Goal: Task Accomplishment & Management: Use online tool/utility

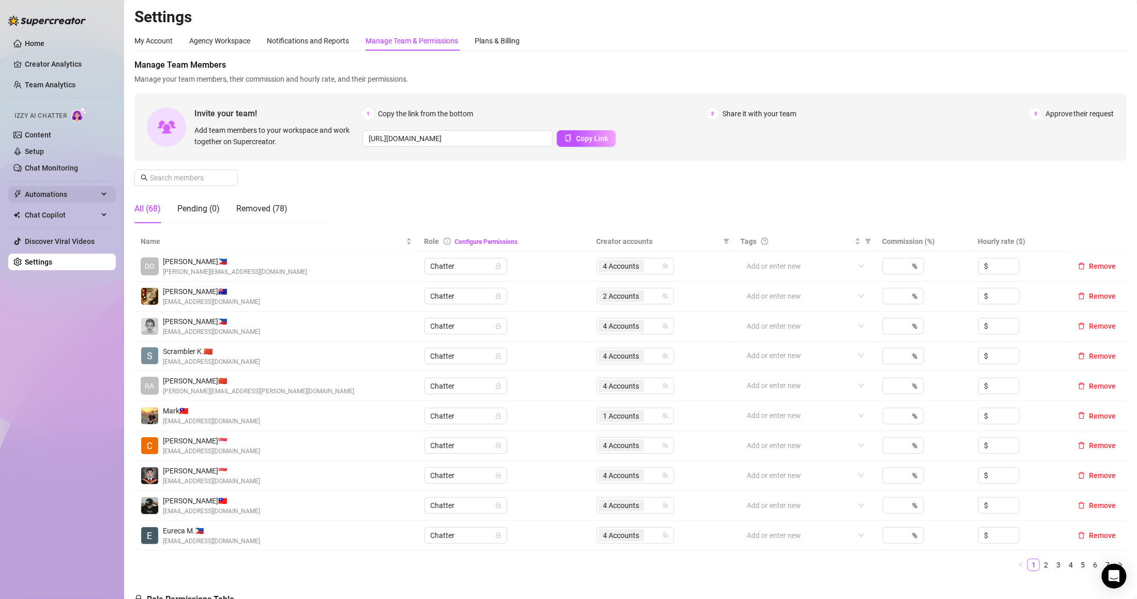
click at [61, 193] on span "Automations" at bounding box center [61, 194] width 73 height 17
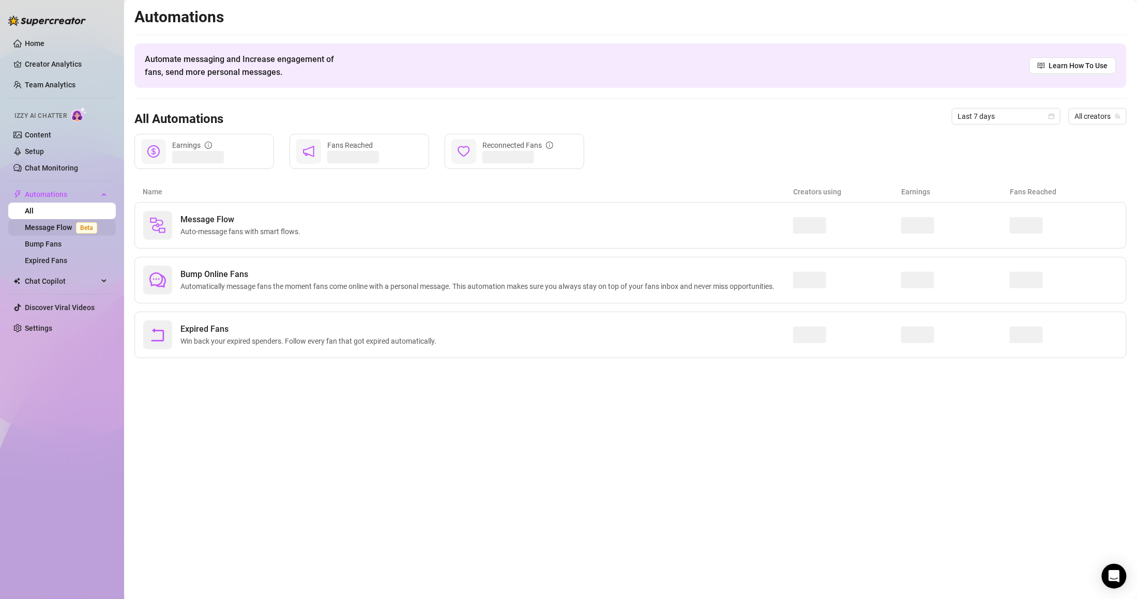
click at [76, 223] on link "Message Flow Beta" at bounding box center [63, 227] width 77 height 8
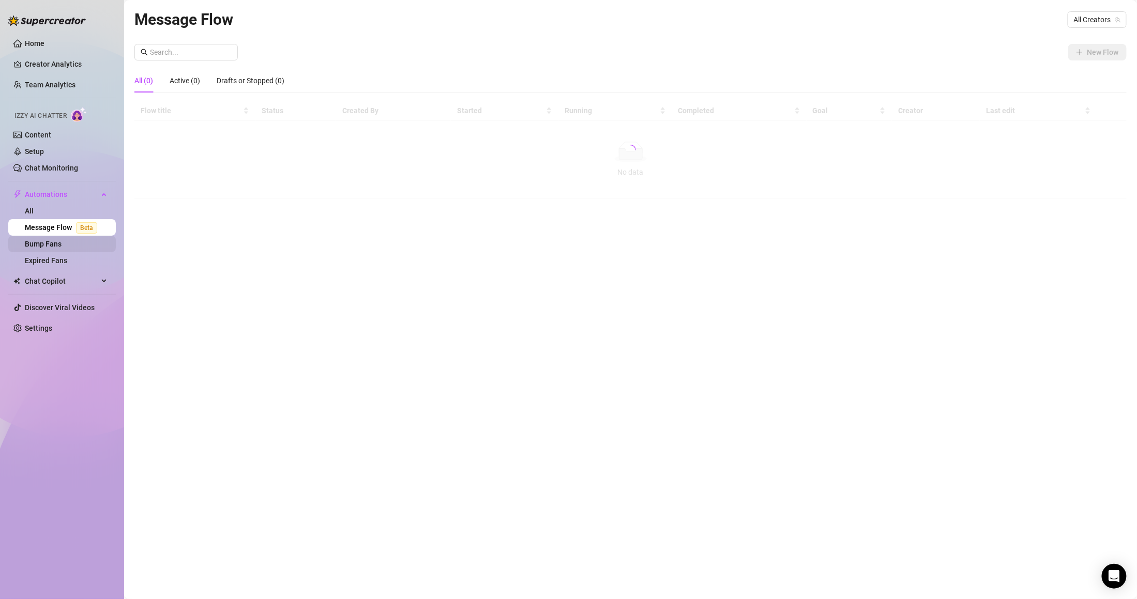
click at [45, 248] on link "Bump Fans" at bounding box center [43, 244] width 37 height 8
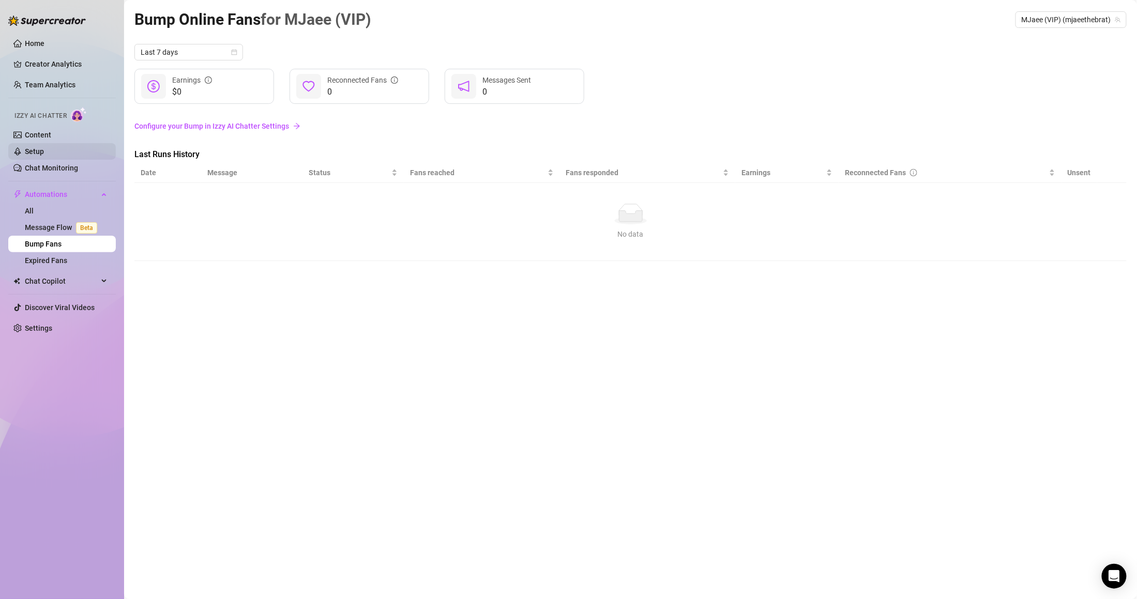
click at [44, 154] on link "Setup" at bounding box center [34, 151] width 19 height 8
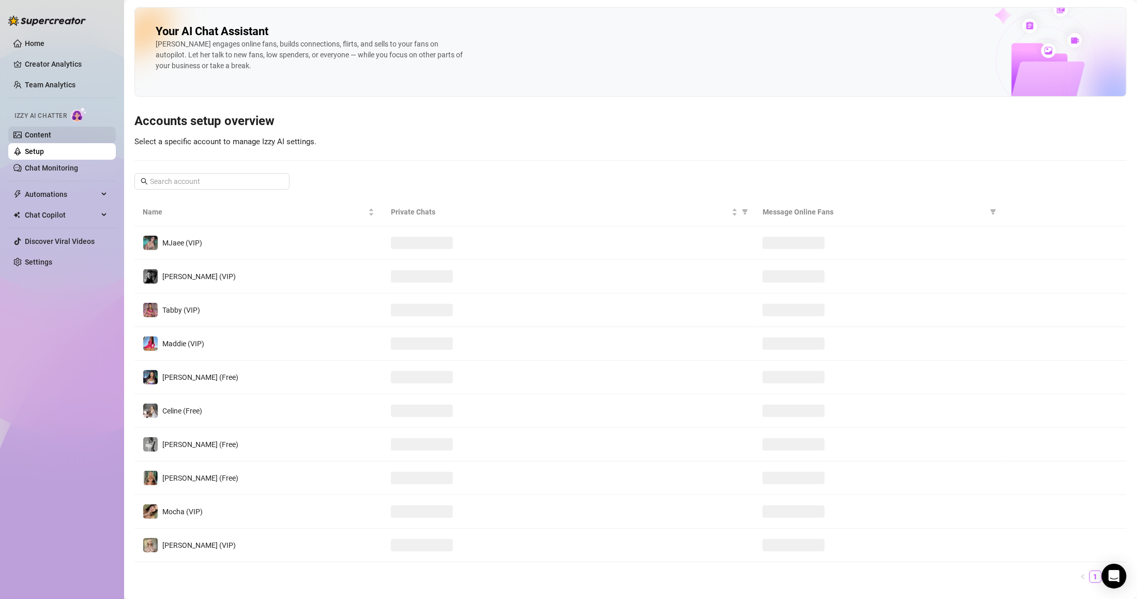
click at [51, 131] on link "Content" at bounding box center [38, 135] width 26 height 8
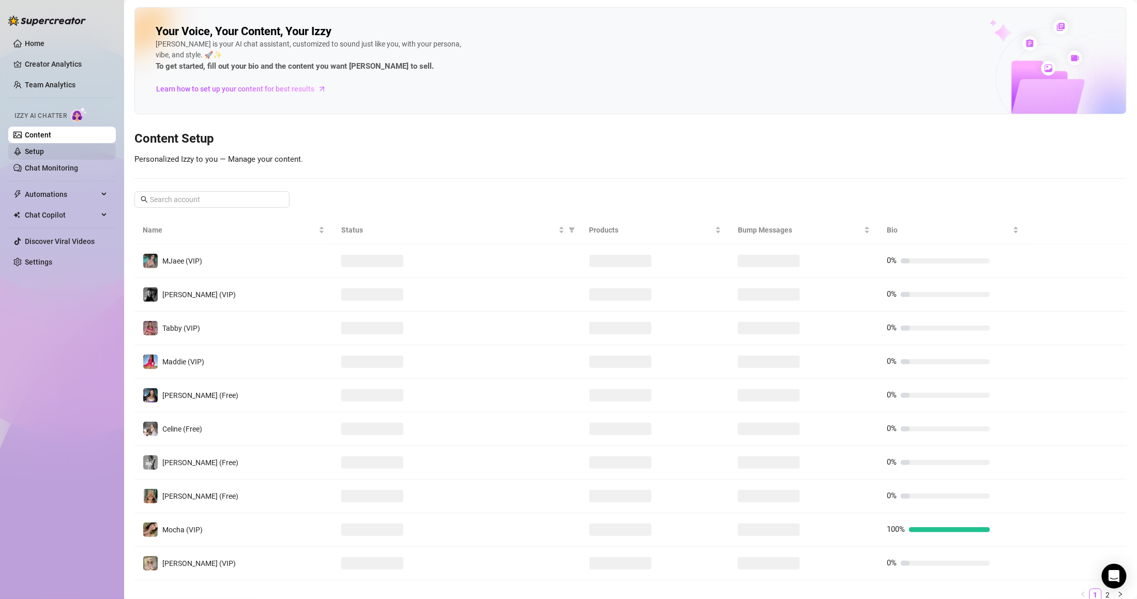
click at [44, 147] on link "Setup" at bounding box center [34, 151] width 19 height 8
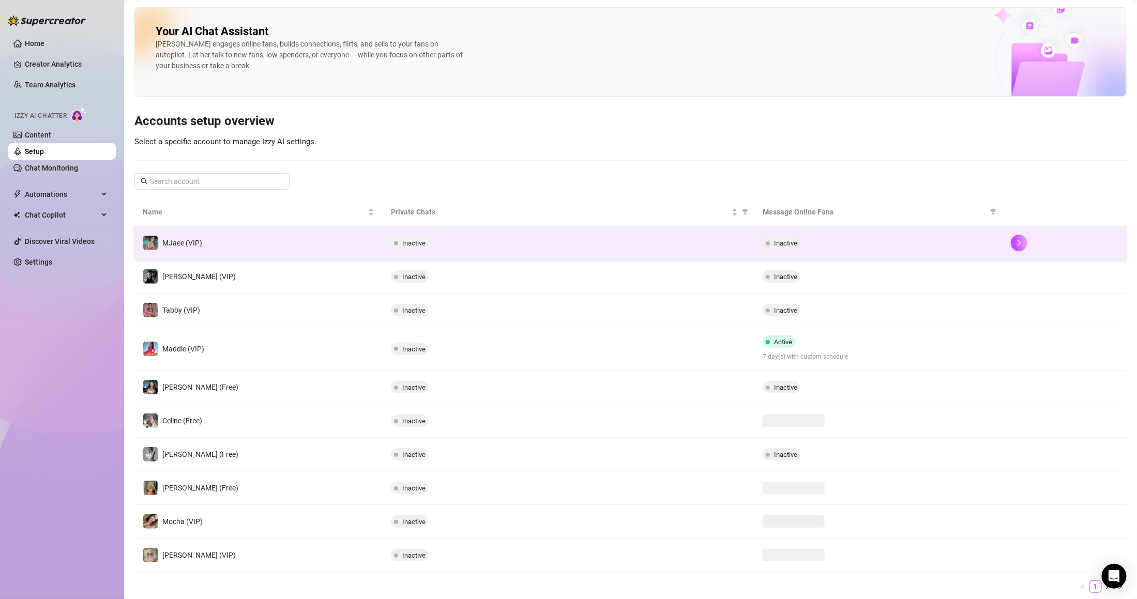
click at [354, 252] on td "MJaee (VIP)" at bounding box center [258, 243] width 248 height 34
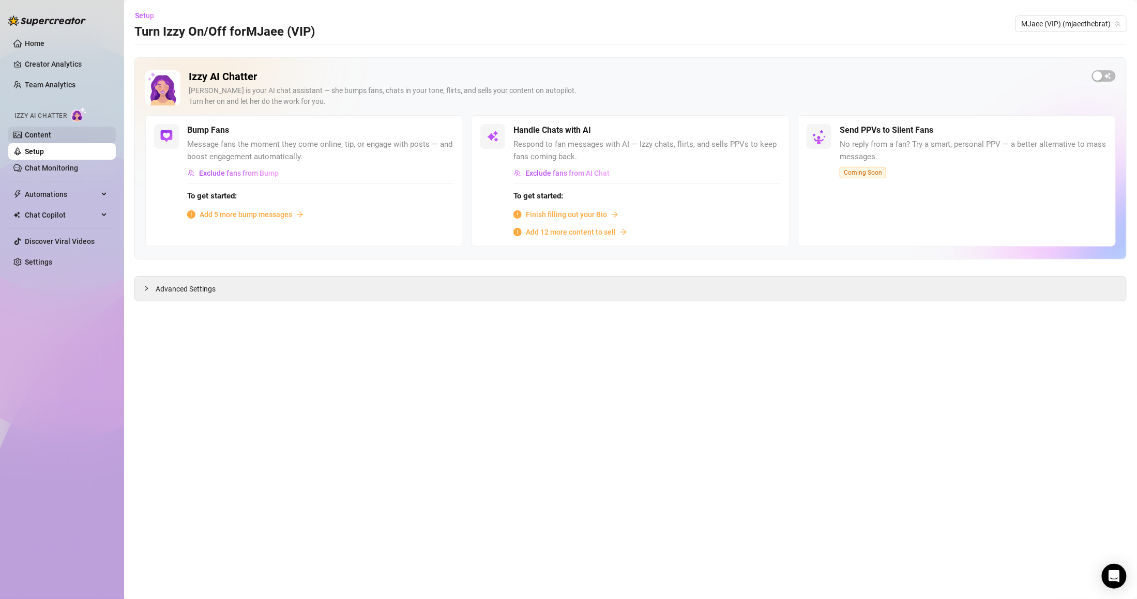
click at [51, 131] on link "Content" at bounding box center [38, 135] width 26 height 8
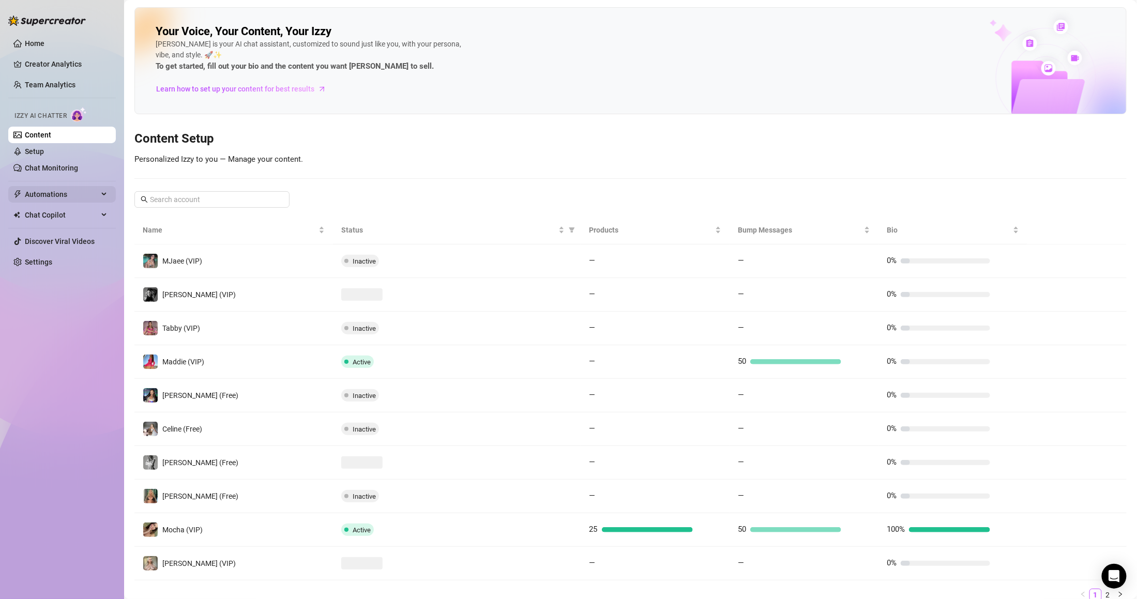
click at [63, 197] on span "Automations" at bounding box center [61, 194] width 73 height 17
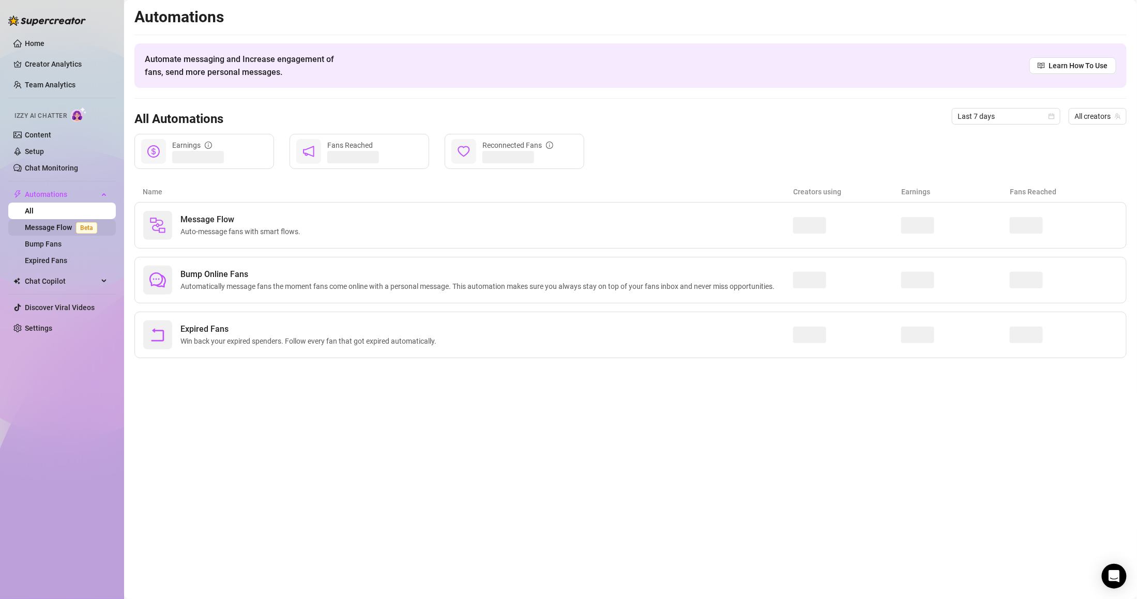
click at [64, 224] on link "Message Flow Beta" at bounding box center [63, 227] width 77 height 8
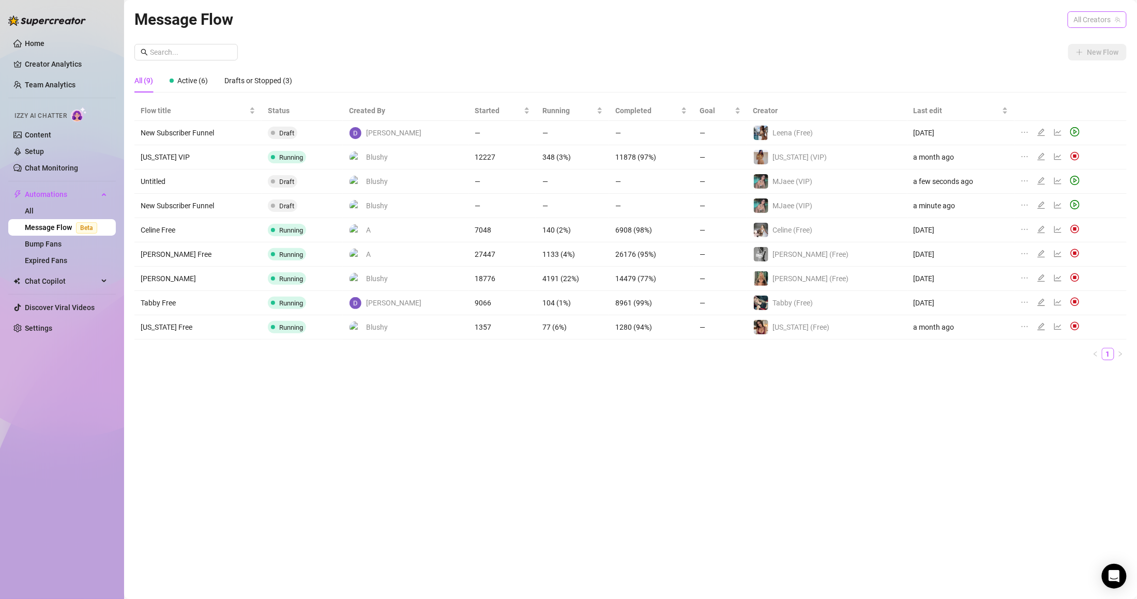
click at [1122, 22] on div "All Creators" at bounding box center [1096, 19] width 59 height 17
click at [335, 138] on td "Draft" at bounding box center [302, 133] width 81 height 24
click at [1037, 152] on icon "edit" at bounding box center [1041, 156] width 8 height 8
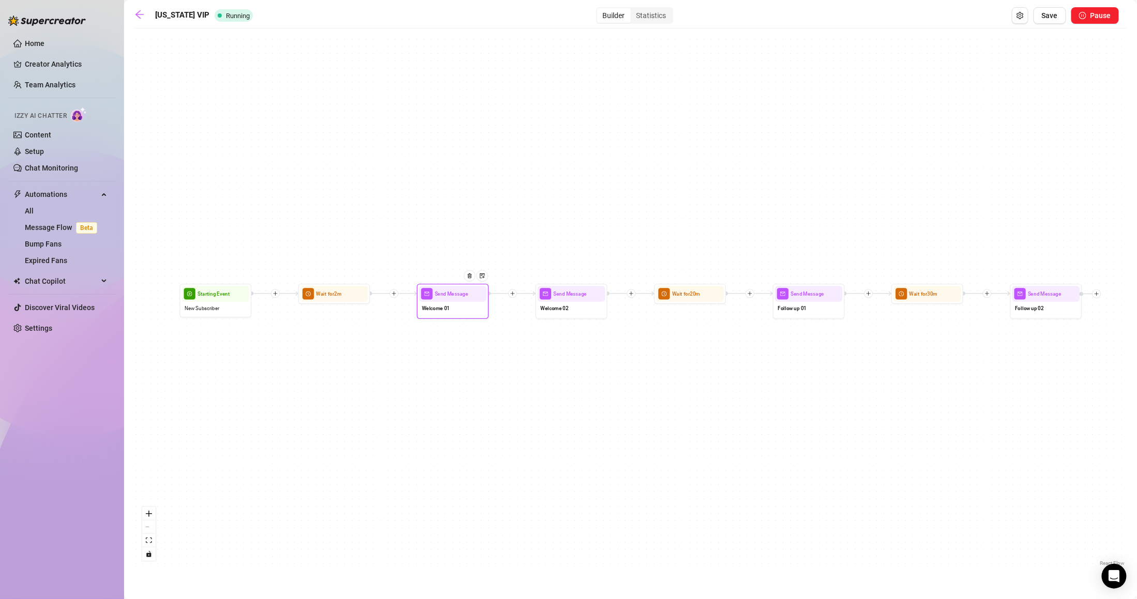
click at [438, 296] on span "Send Message" at bounding box center [452, 294] width 34 height 8
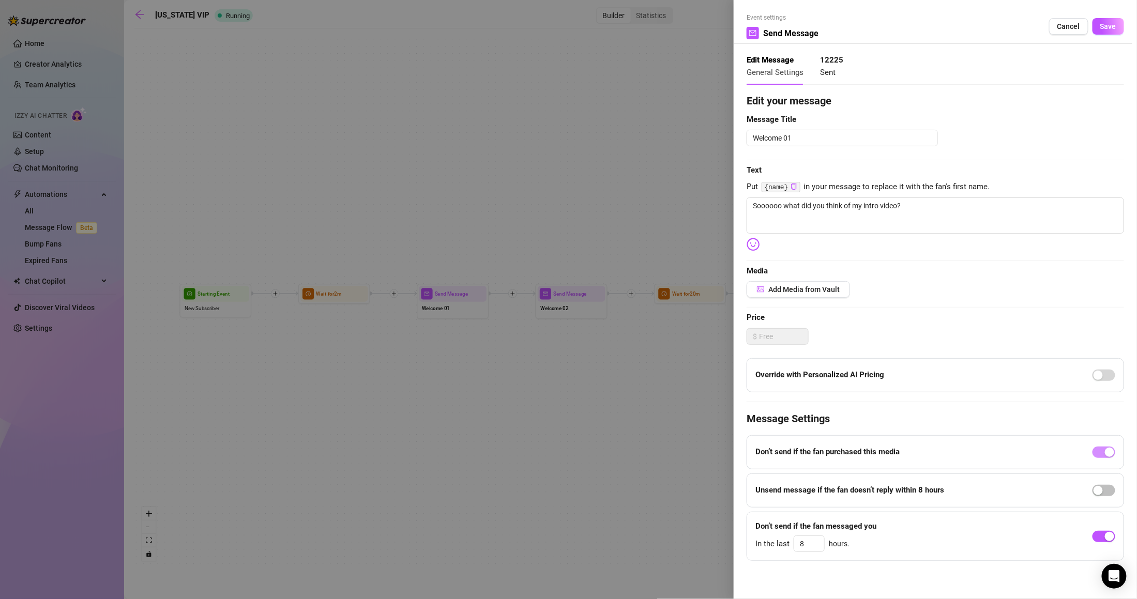
click at [374, 139] on div at bounding box center [568, 299] width 1137 height 599
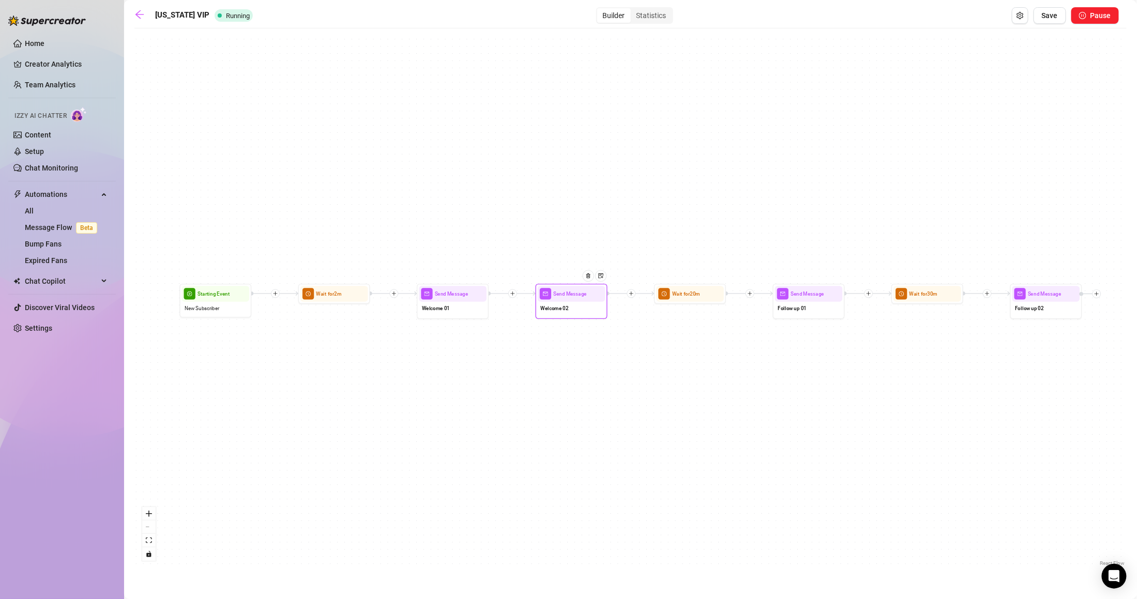
click at [589, 308] on div "Welcome 02" at bounding box center [572, 309] width 68 height 15
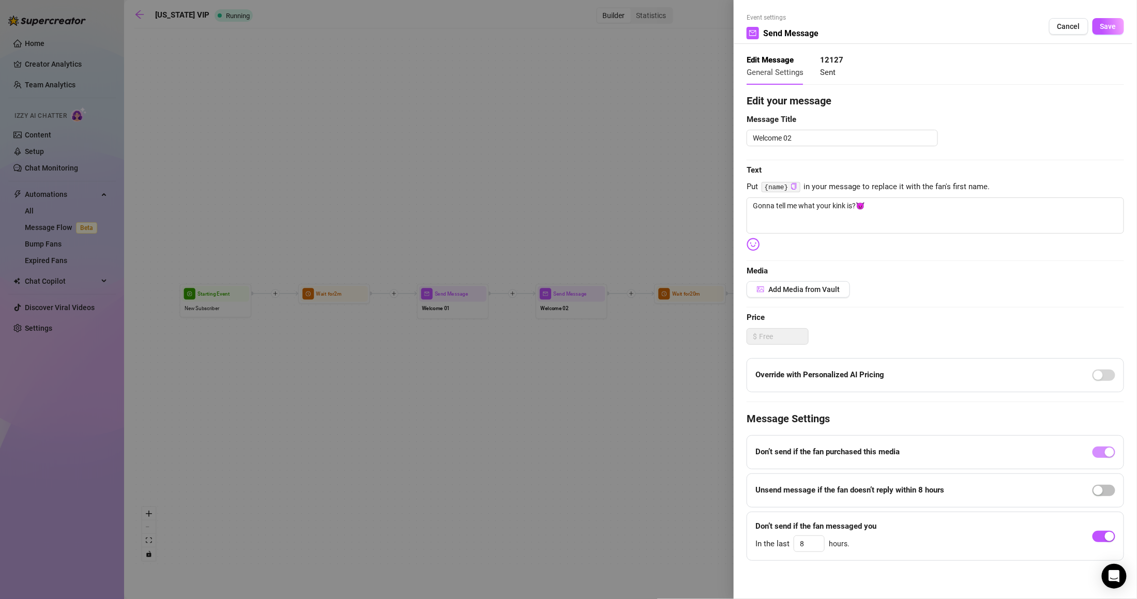
click at [694, 255] on div at bounding box center [568, 299] width 1137 height 599
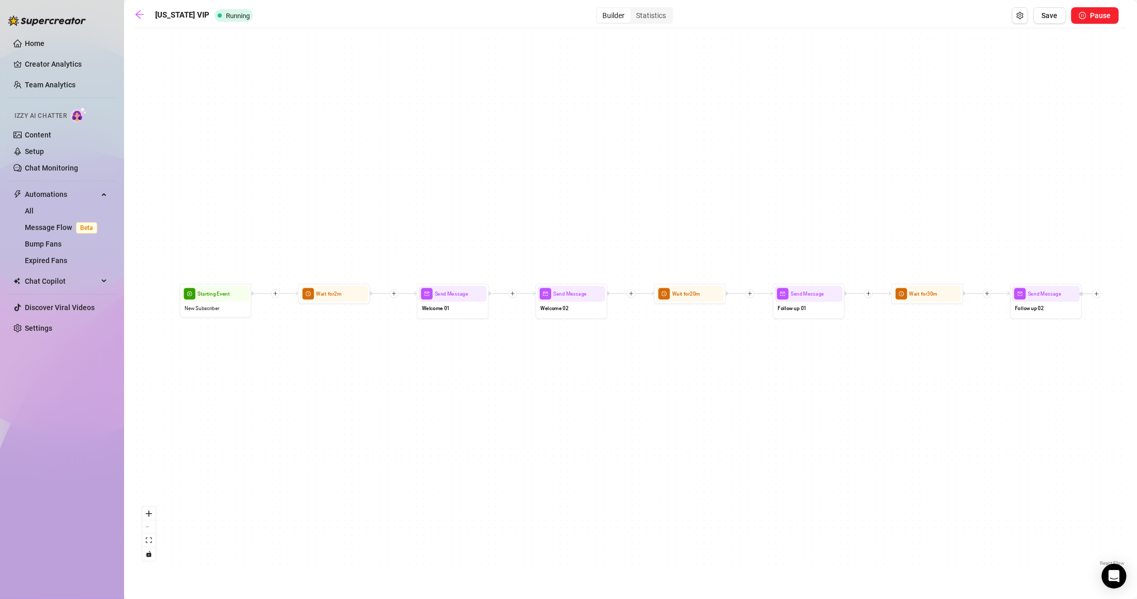
click at [817, 323] on div "Send Message Follow up 02 Wait for 30m Send Message Follow up 01 Wait for 20m S…" at bounding box center [630, 301] width 992 height 535
click at [814, 306] on div "Follow up 01" at bounding box center [809, 309] width 68 height 15
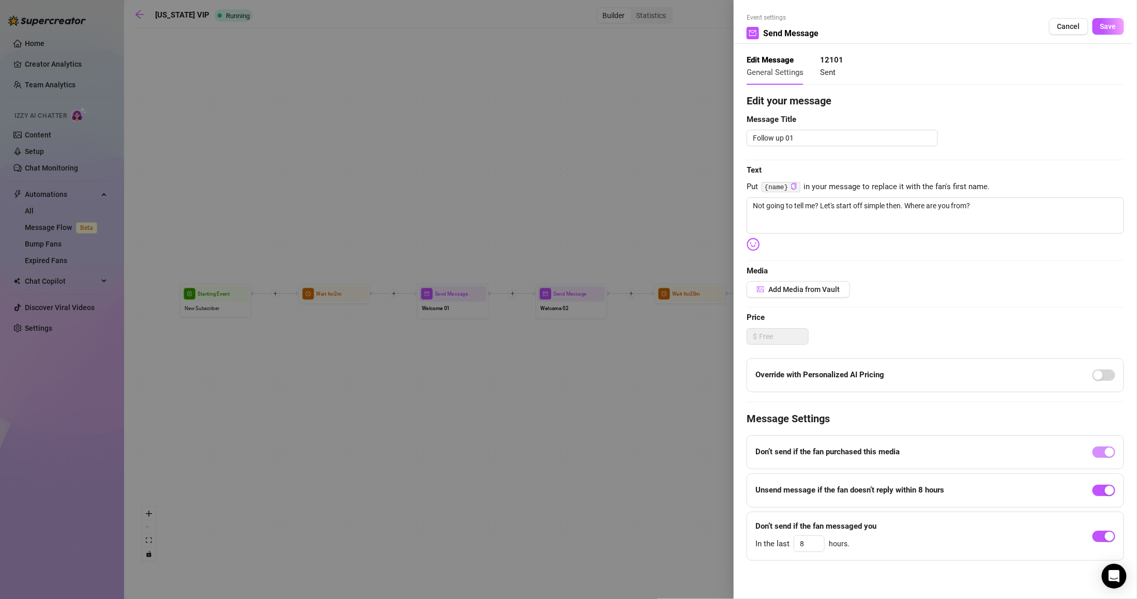
click at [724, 315] on div at bounding box center [568, 299] width 1137 height 599
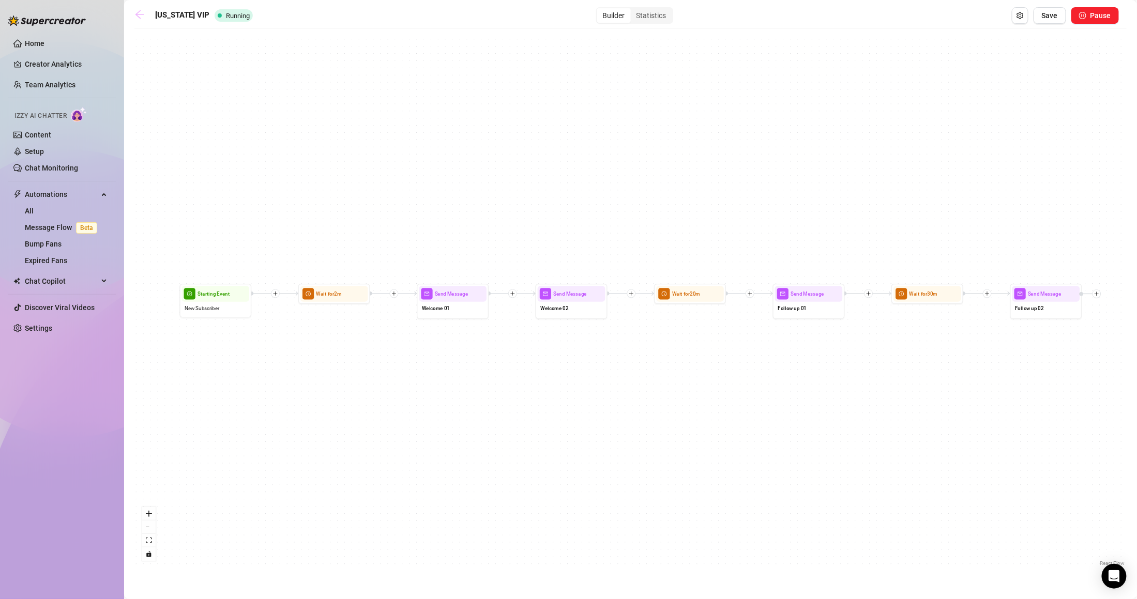
click at [136, 16] on icon "arrow-left" at bounding box center [139, 14] width 8 height 8
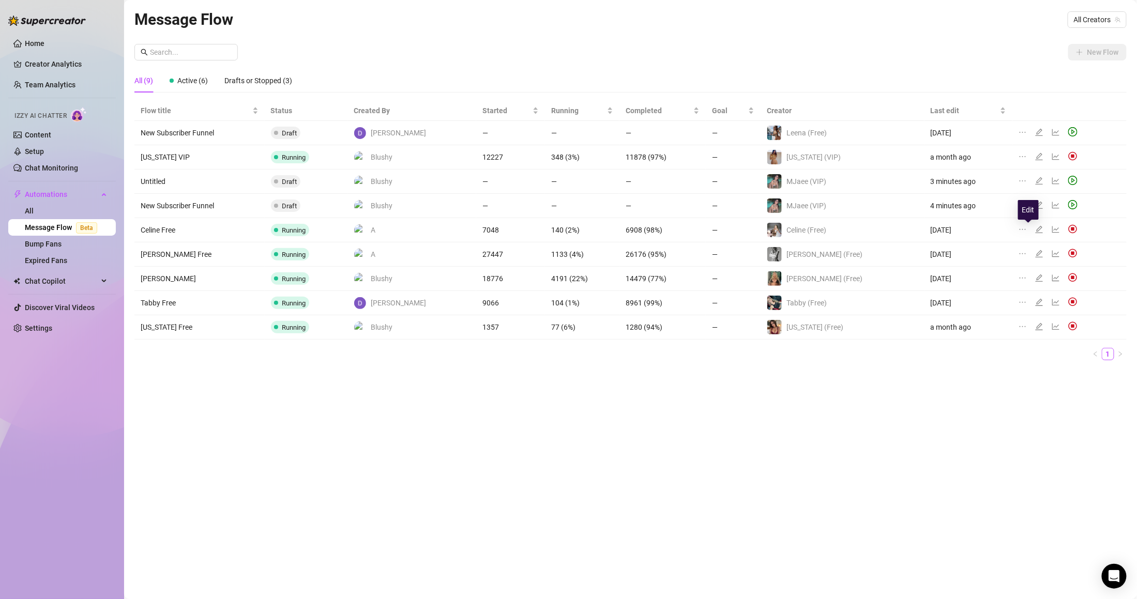
click at [1035, 228] on icon "edit" at bounding box center [1039, 229] width 8 height 8
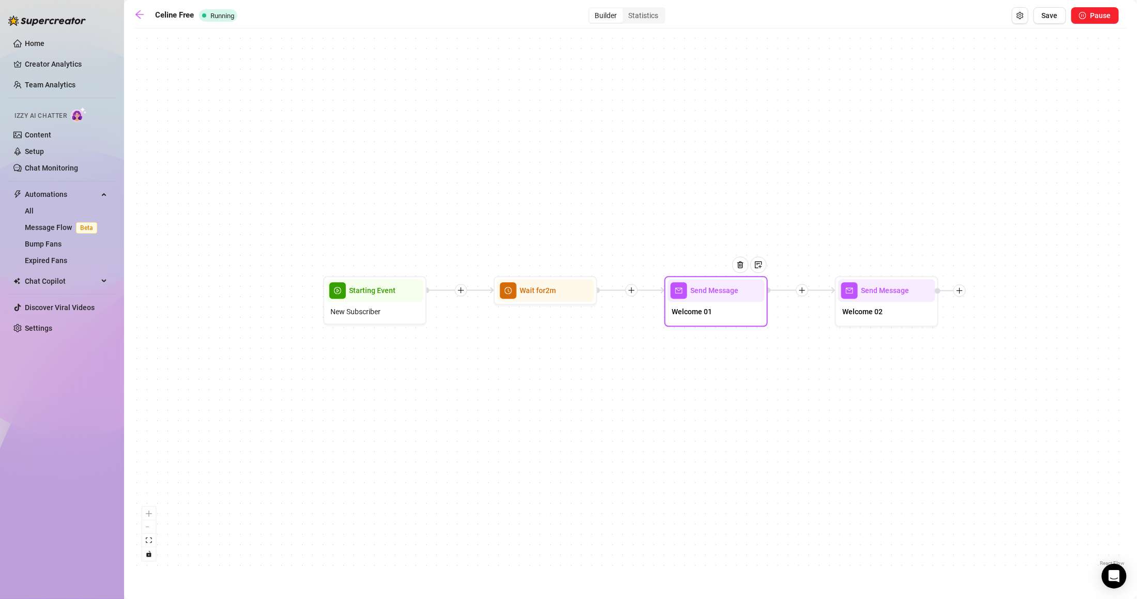
click at [716, 311] on div "Welcome 01" at bounding box center [715, 313] width 97 height 22
click at [874, 321] on div "Welcome 02" at bounding box center [886, 313] width 97 height 22
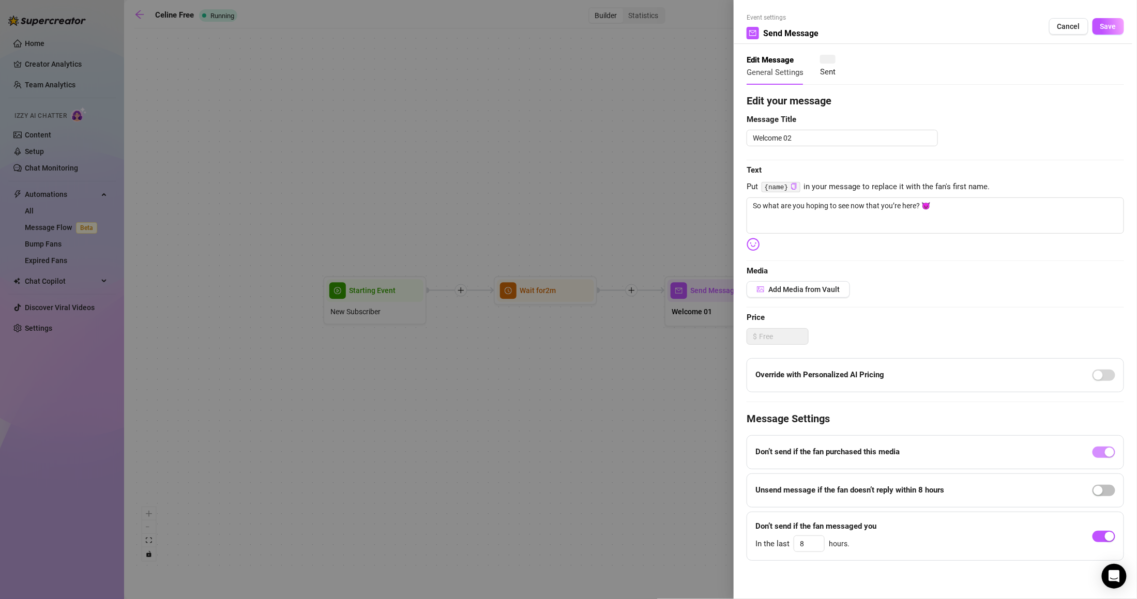
click at [874, 321] on div "Event settings Send Message Cancel Save Edit Message General Settings Sent Edit…" at bounding box center [568, 299] width 1137 height 599
click at [698, 81] on div at bounding box center [568, 299] width 1137 height 599
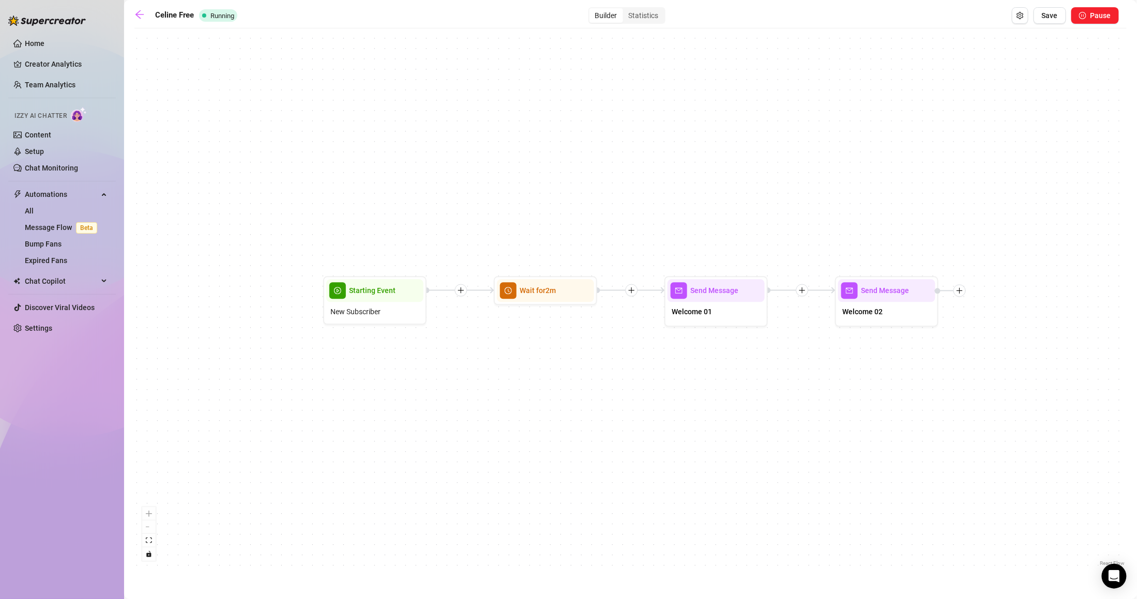
click at [882, 320] on div "Welcome 02" at bounding box center [886, 313] width 97 height 22
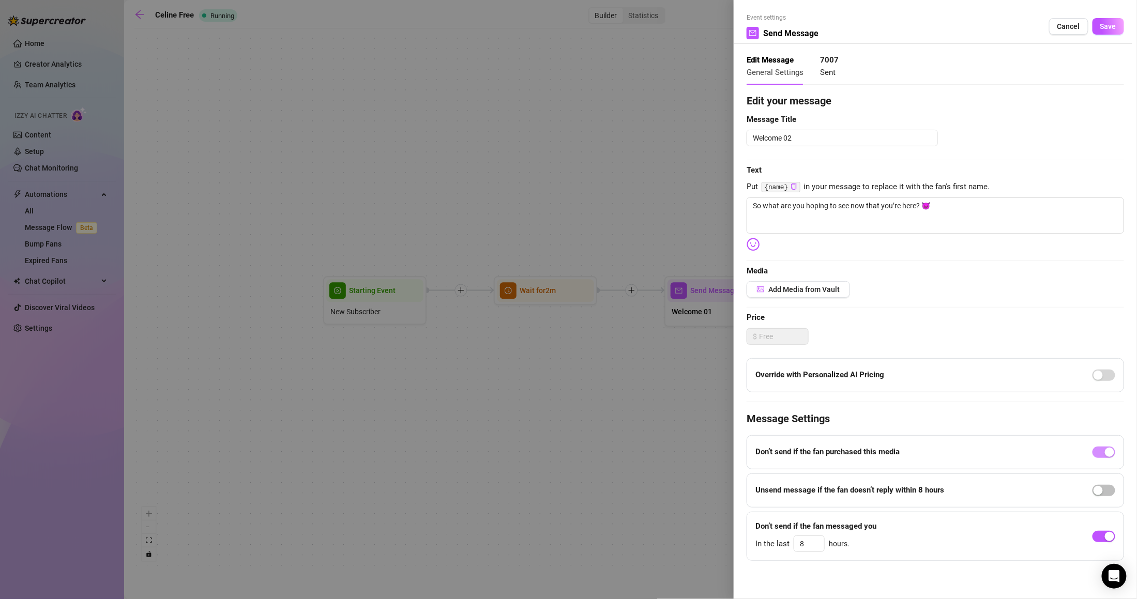
click at [647, 384] on div at bounding box center [568, 299] width 1137 height 599
